Goal: Use online tool/utility: Utilize a website feature to perform a specific function

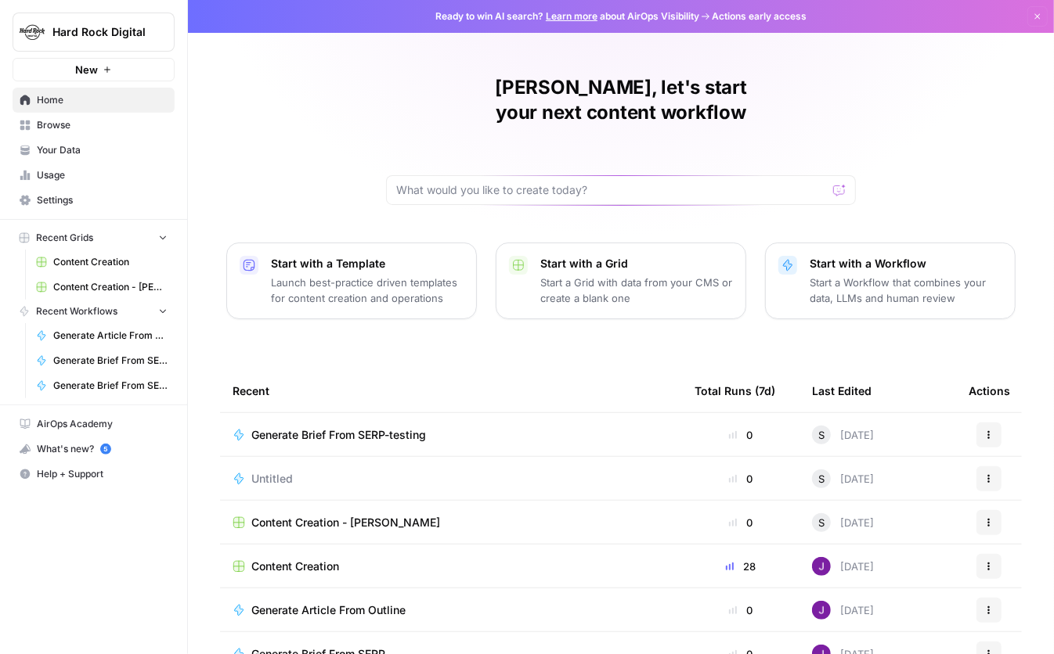
click at [422, 427] on span "Generate Brief From SERP-testing" at bounding box center [338, 435] width 175 height 16
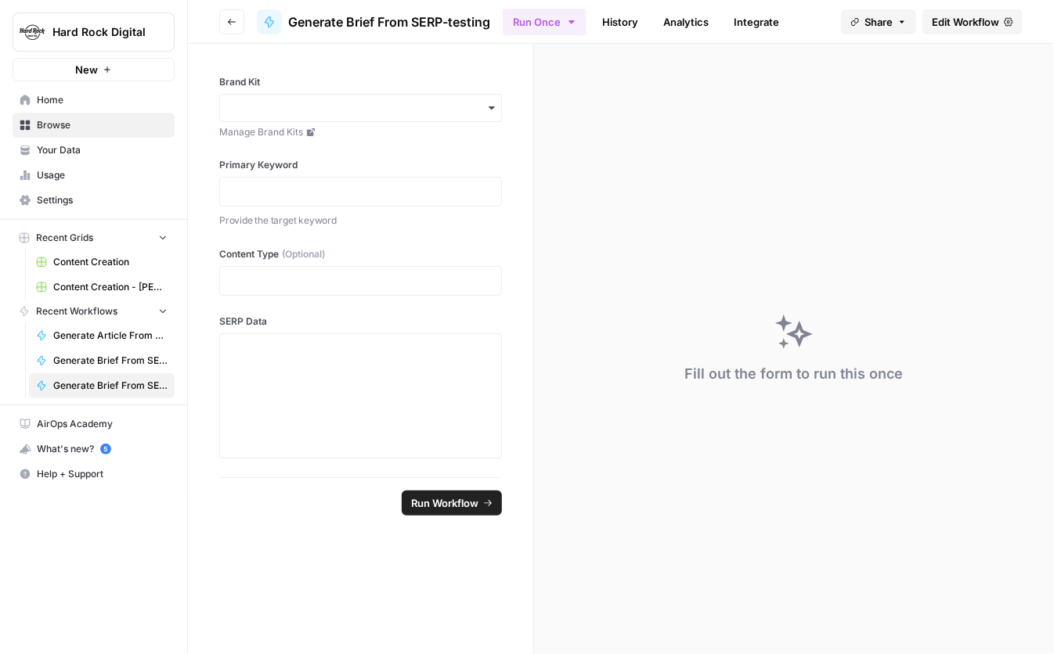
click at [950, 16] on span "Edit Workflow" at bounding box center [965, 22] width 67 height 16
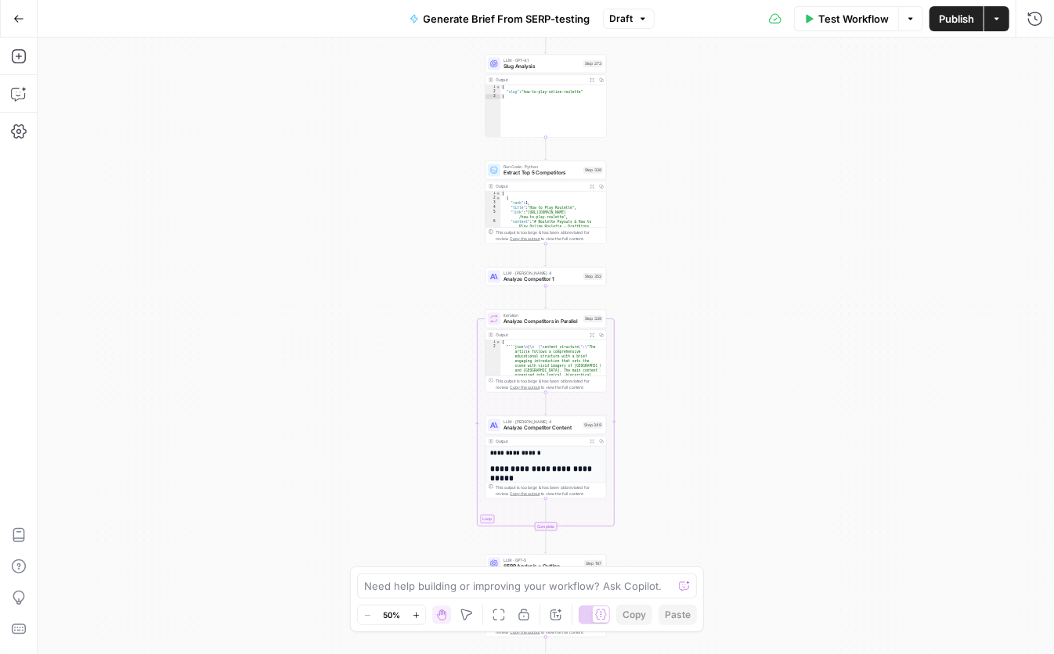
click at [497, 14] on span "Generate Brief From SERP-testing" at bounding box center [507, 19] width 167 height 16
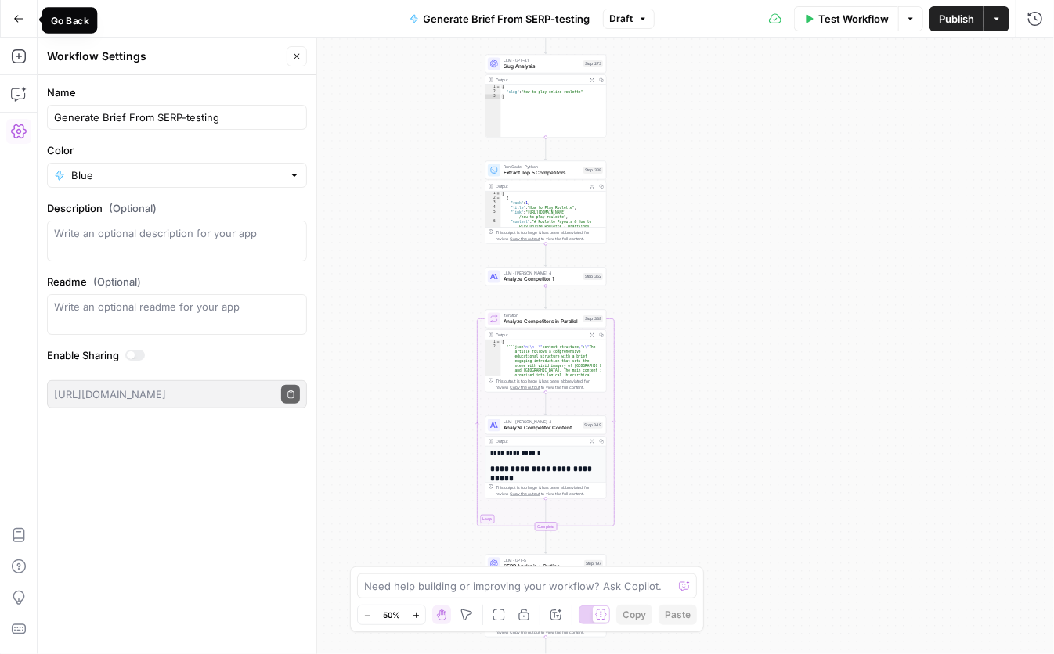
click at [22, 17] on icon "button" at bounding box center [18, 18] width 11 height 11
